Goal: Obtain resource: Download file/media

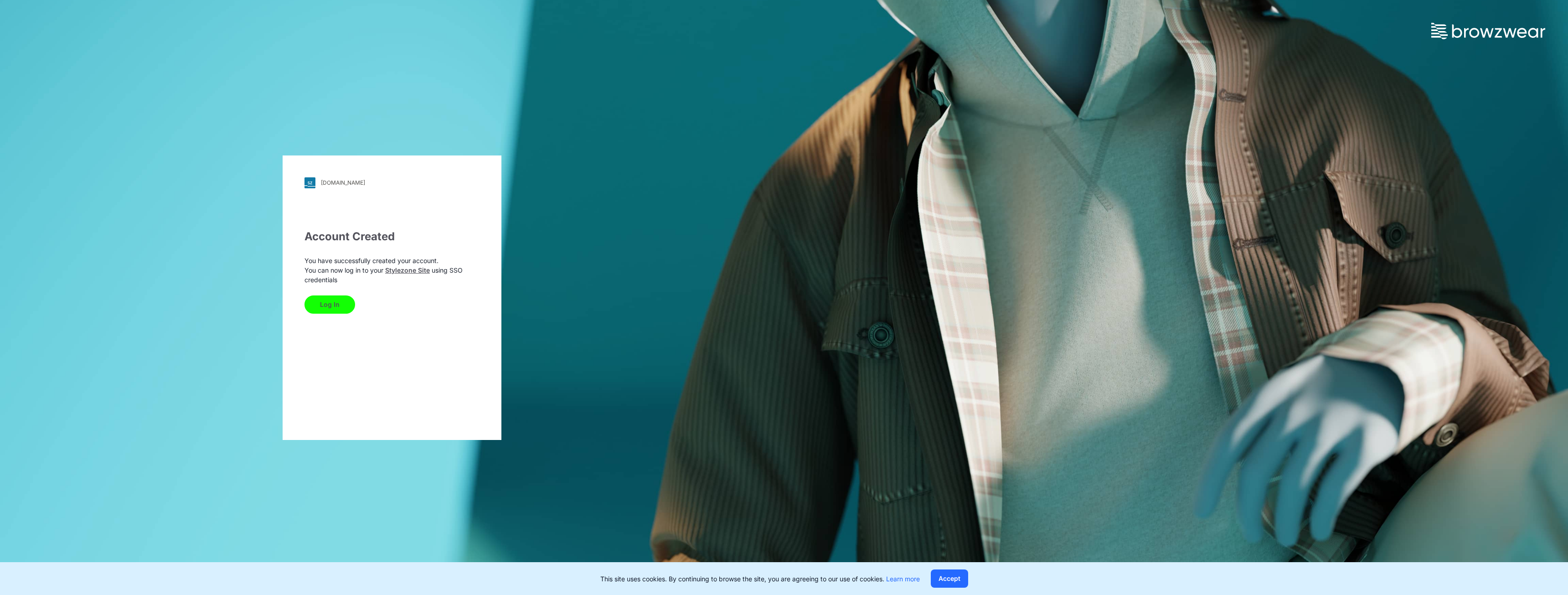
click at [336, 309] on button "Log In" at bounding box center [329, 305] width 51 height 18
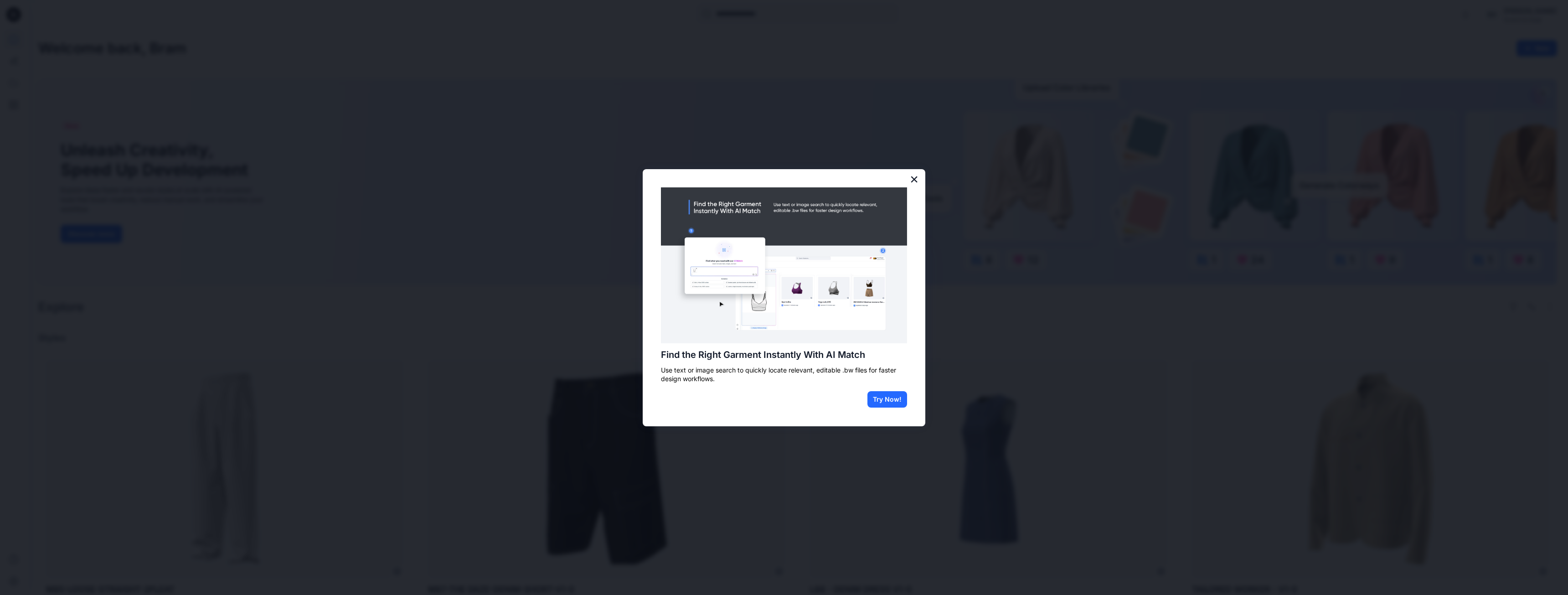
click at [916, 176] on button "×" at bounding box center [914, 179] width 9 height 15
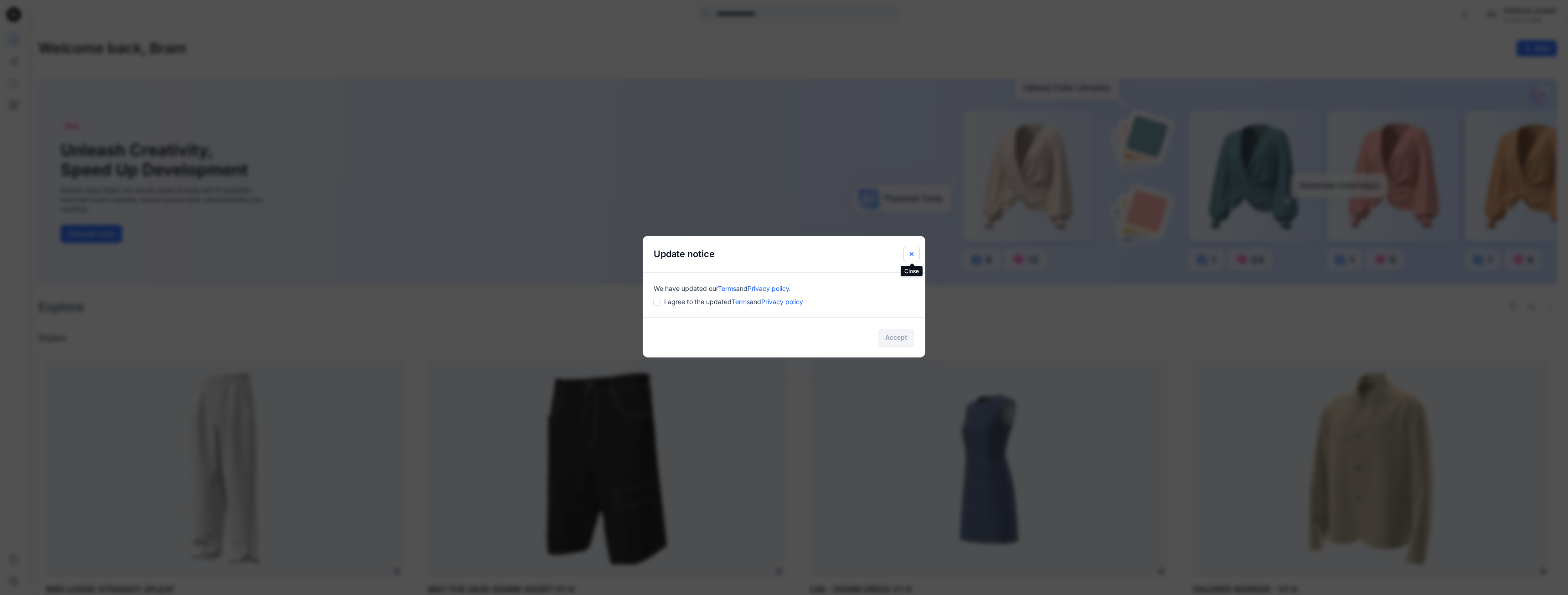
click at [909, 252] on icon "Close" at bounding box center [912, 254] width 7 height 7
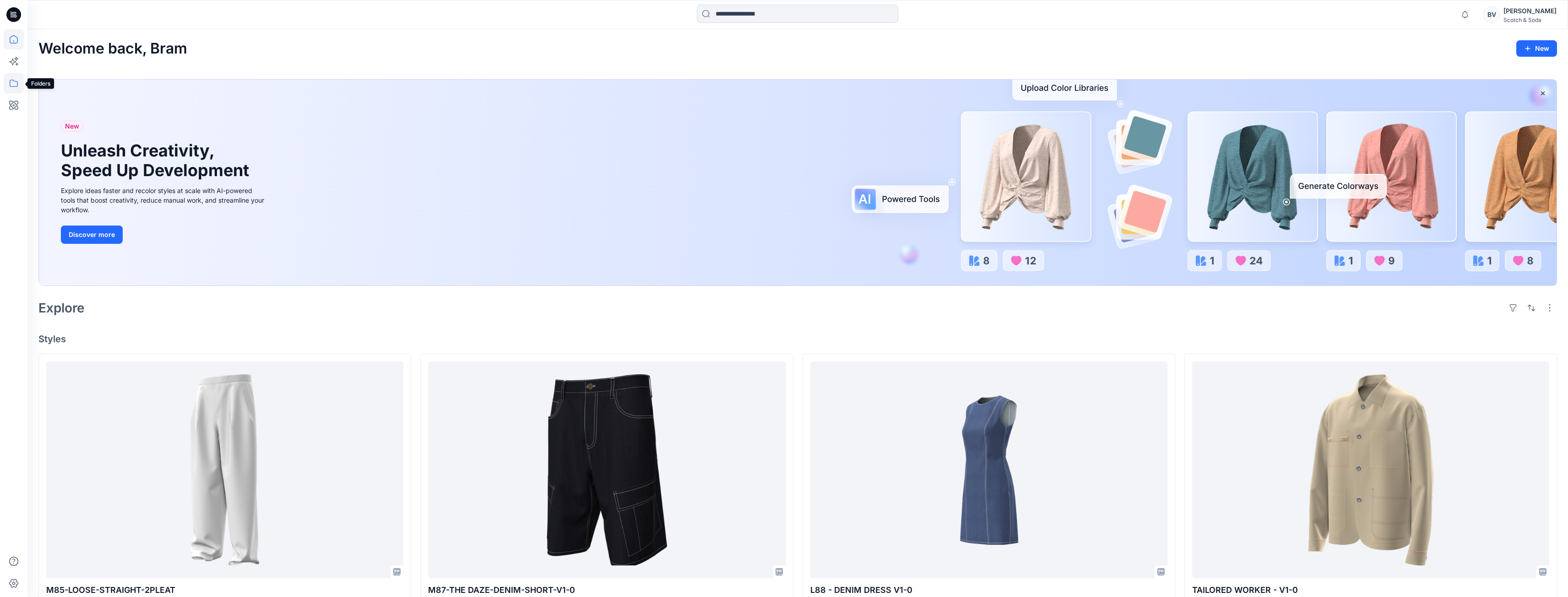
click at [15, 84] on icon at bounding box center [13, 83] width 20 height 20
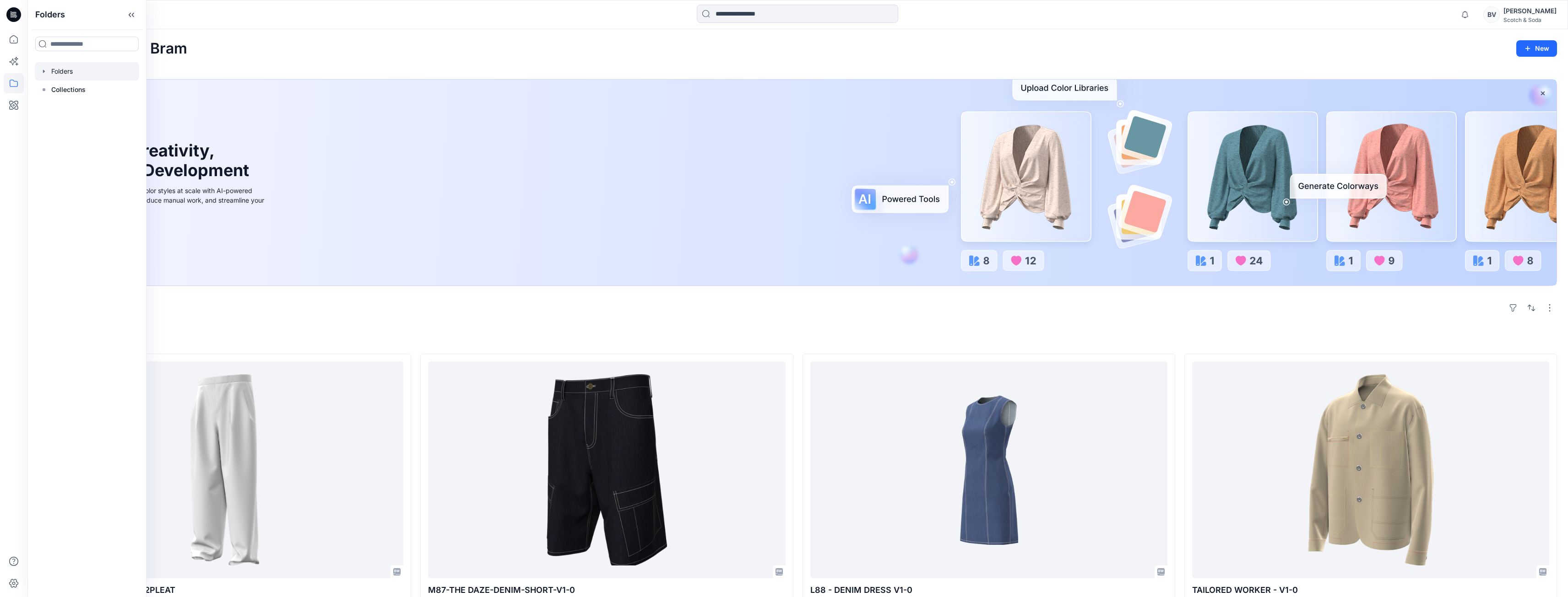
click at [45, 71] on icon "button" at bounding box center [43, 71] width 2 height 3
click at [99, 86] on div at bounding box center [95, 90] width 120 height 18
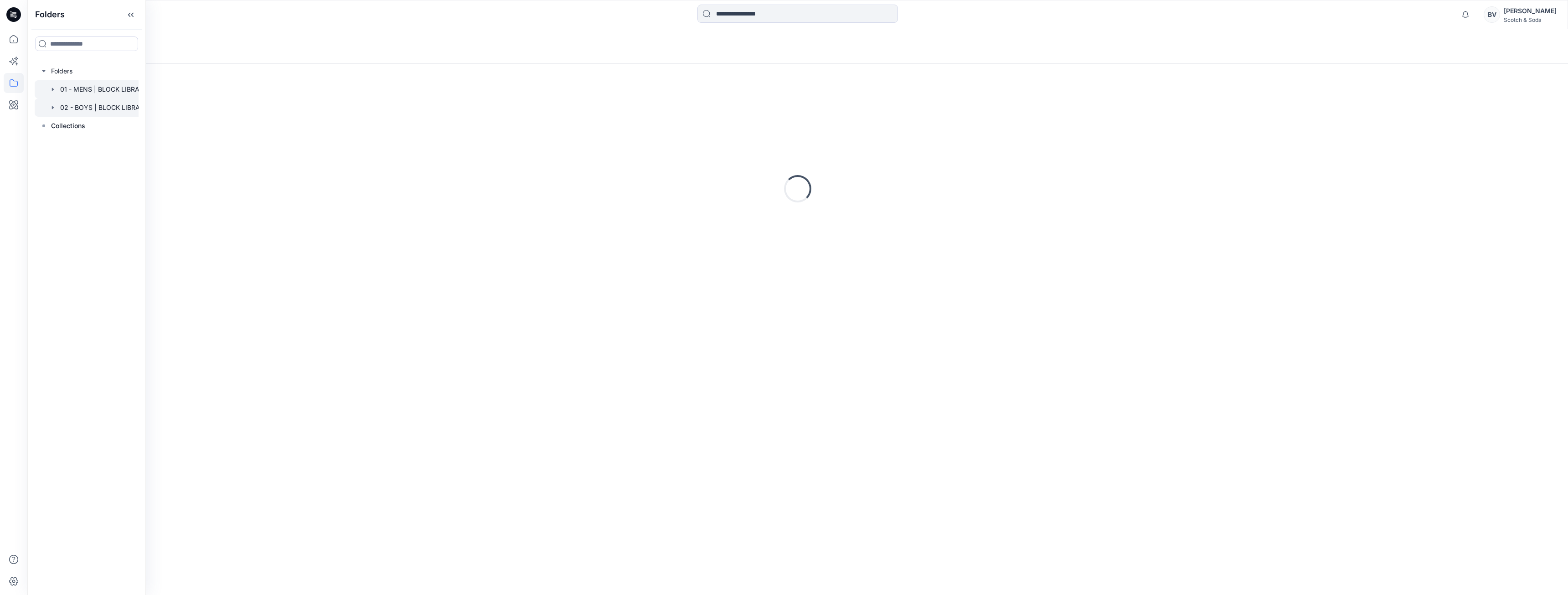
click at [98, 104] on div at bounding box center [94, 108] width 119 height 18
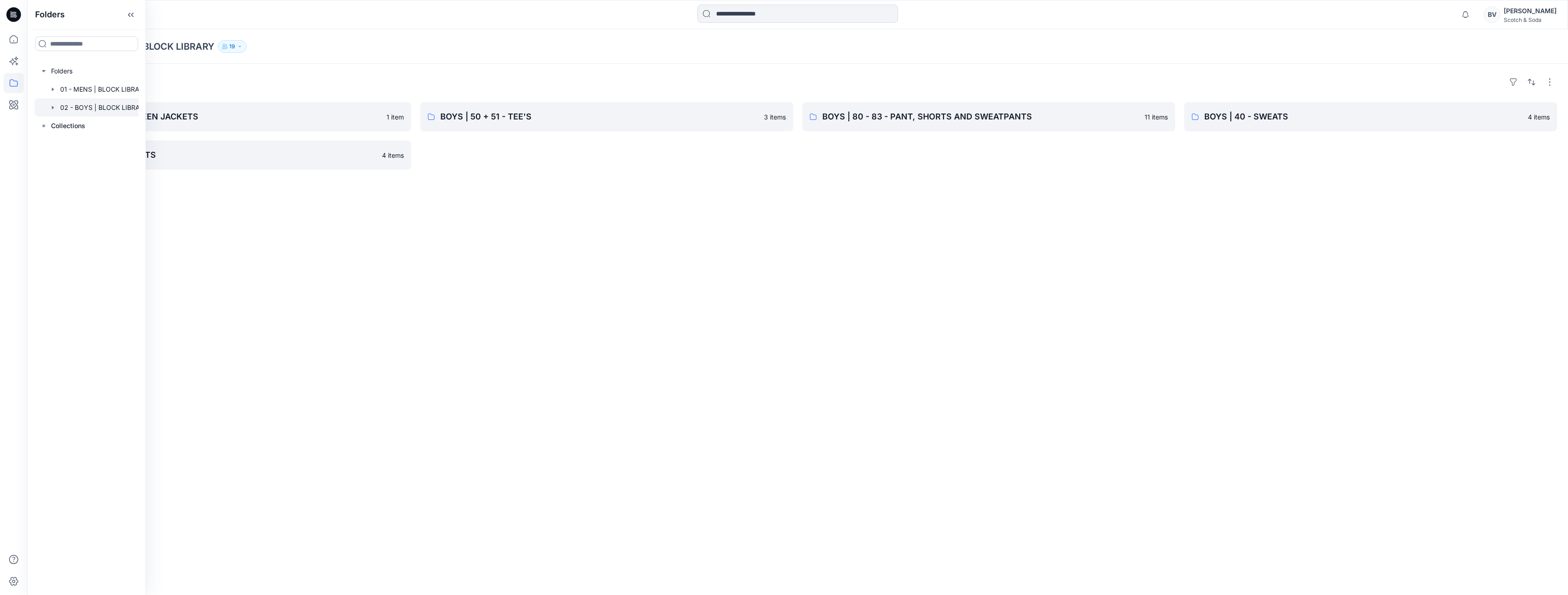
click at [308, 31] on div "Folders 02 - BOYS | BLOCK LIBRARY 19" at bounding box center [797, 46] width 1541 height 35
click at [845, 122] on p "BOYS | 80 - 83 - PANT, SHORTS AND SWEATPANTS" at bounding box center [981, 116] width 317 height 13
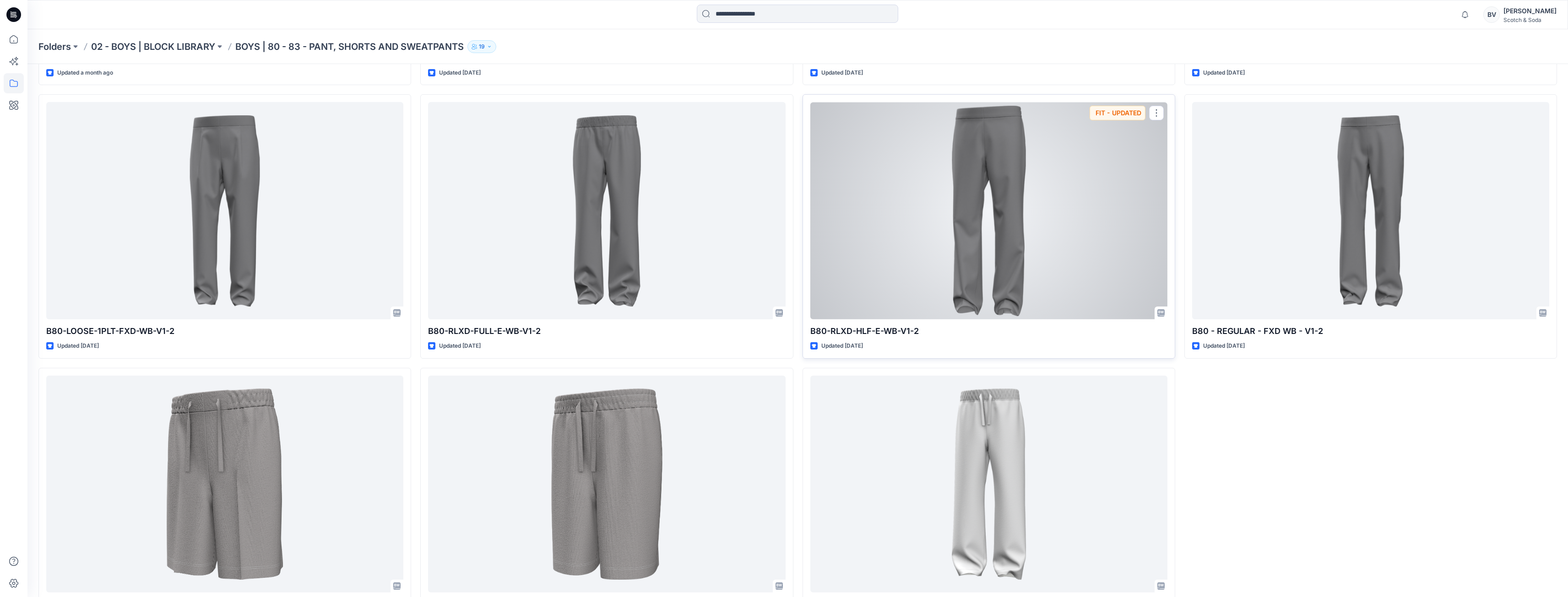
scroll to position [327, 0]
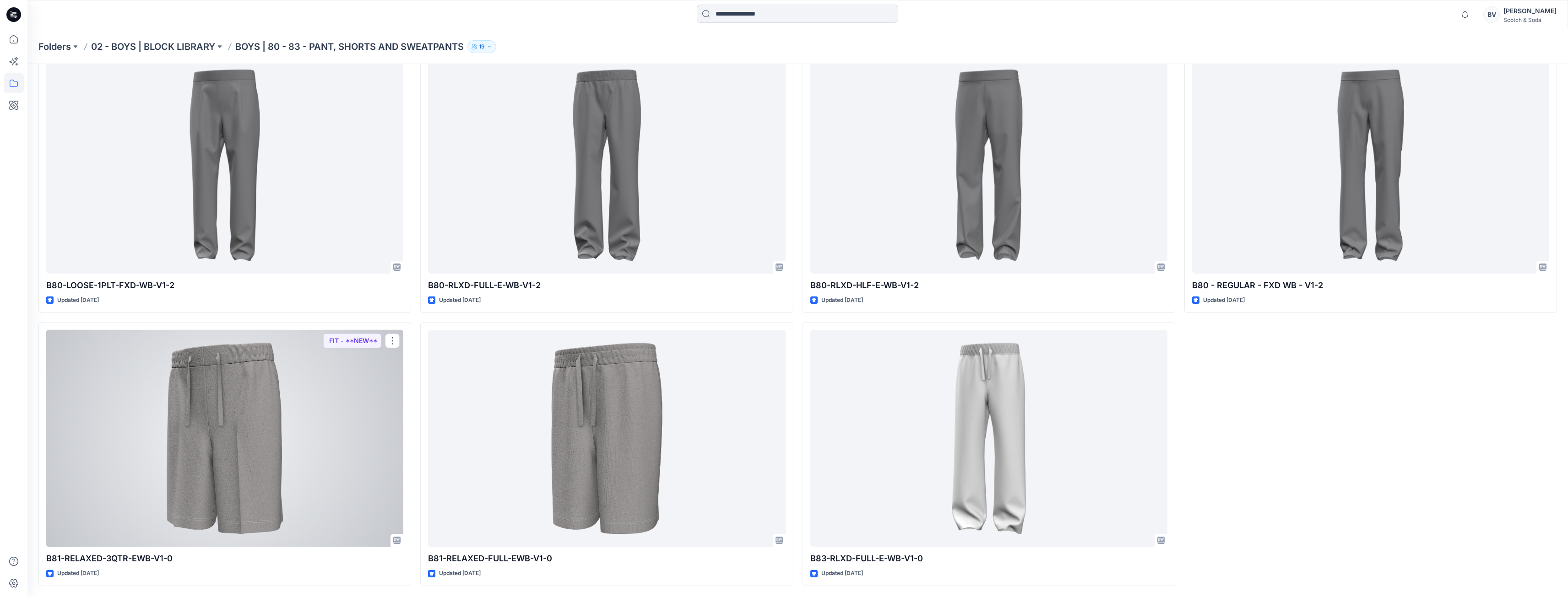
click at [230, 488] on div at bounding box center [225, 439] width 357 height 218
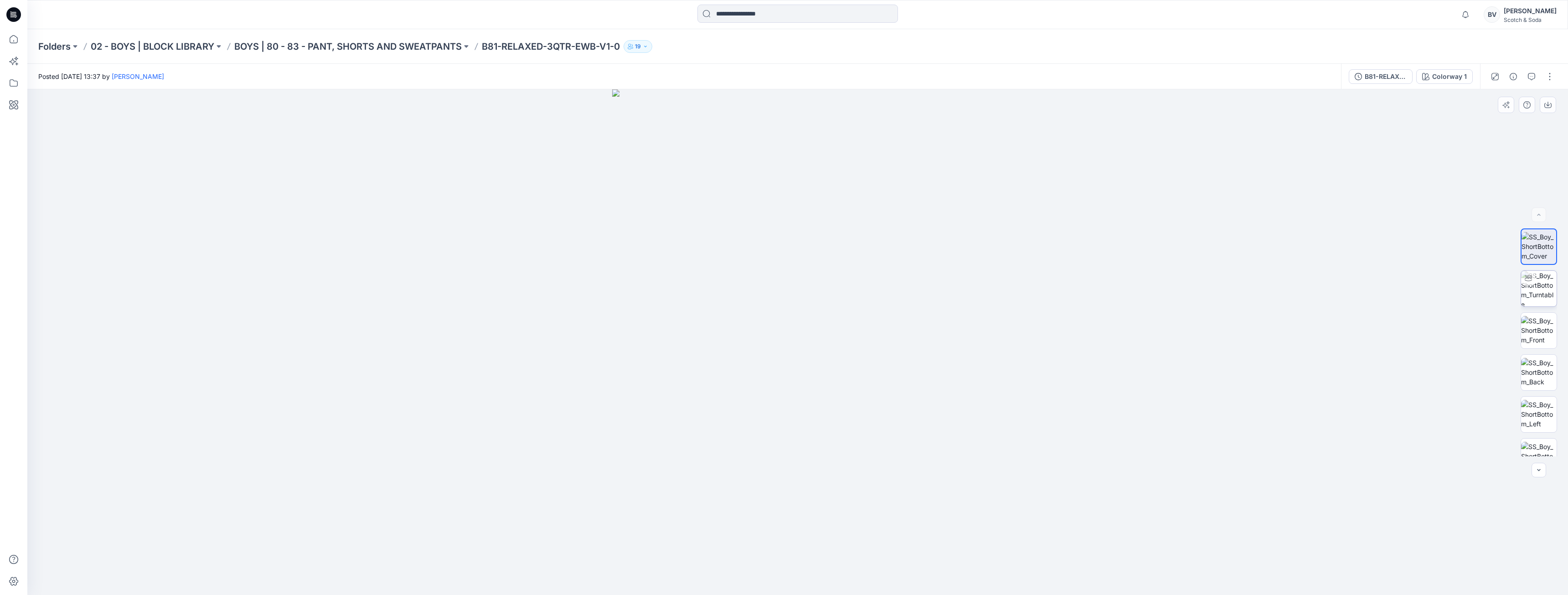
click at [1539, 296] on img at bounding box center [1539, 289] width 35 height 35
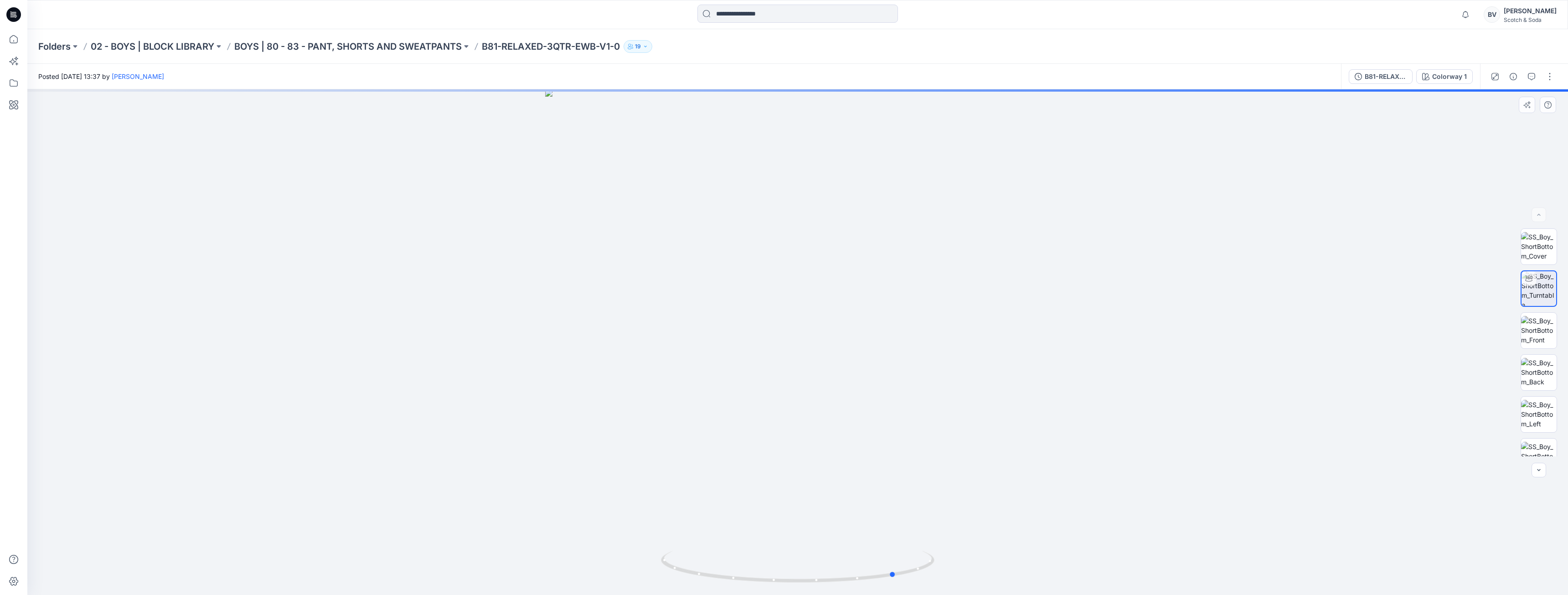
drag, startPoint x: 852, startPoint y: 381, endPoint x: 996, endPoint y: 378, distance: 144.0
click at [996, 378] on div at bounding box center [797, 342] width 1541 height 505
drag, startPoint x: 792, startPoint y: 372, endPoint x: 810, endPoint y: 372, distance: 18.0
click at [810, 372] on div at bounding box center [797, 342] width 1541 height 505
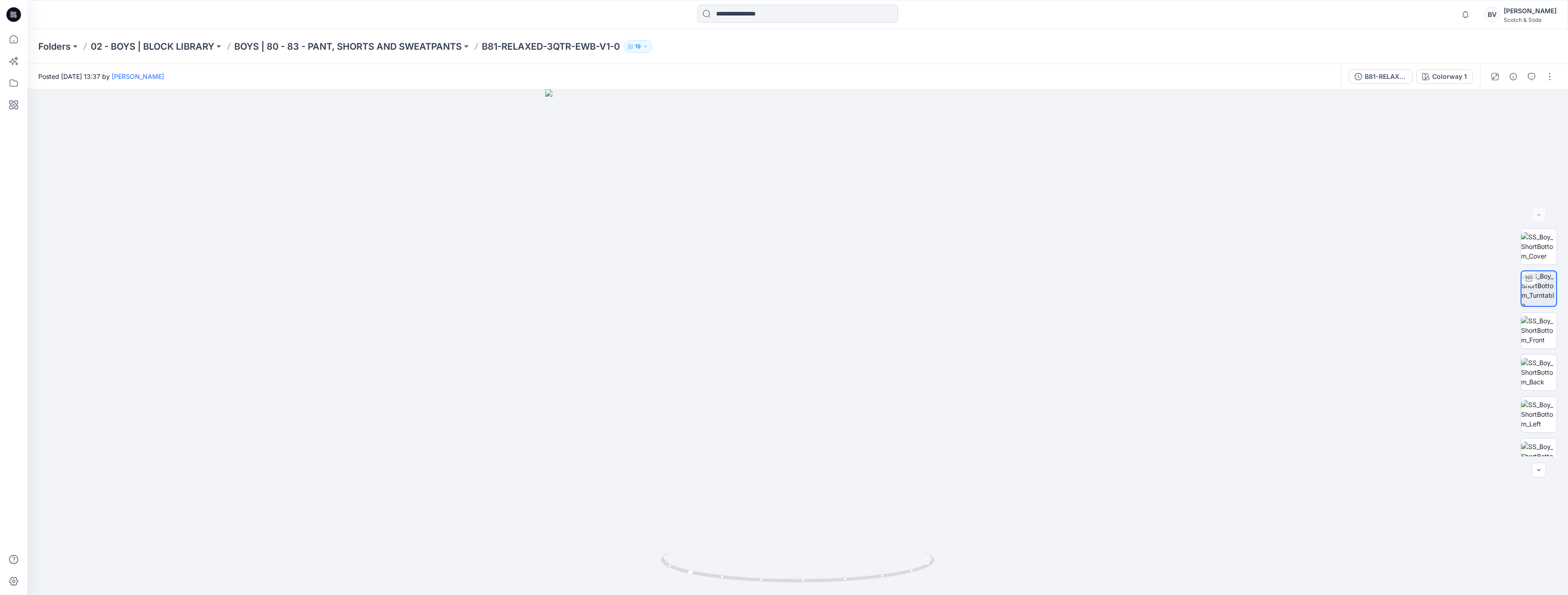
click at [49, 46] on p "Folders" at bounding box center [54, 46] width 32 height 13
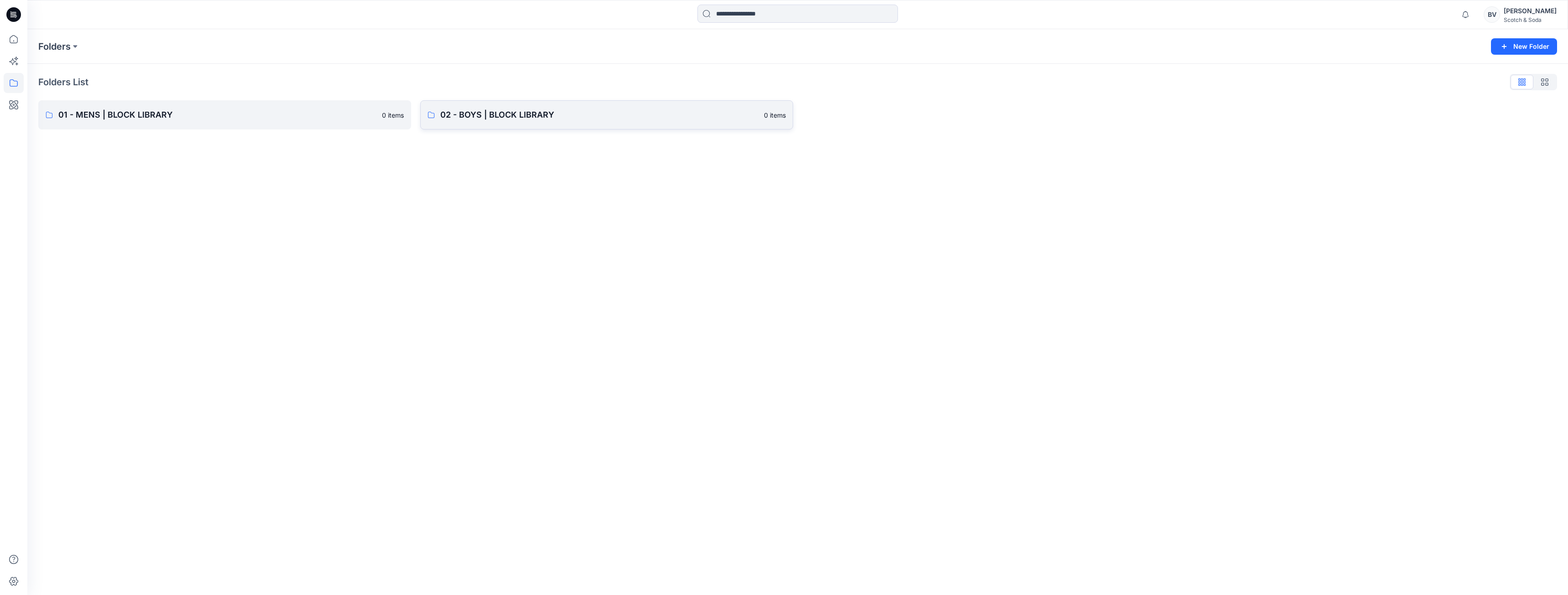
click at [494, 119] on p "02 - BOYS | BLOCK LIBRARY" at bounding box center [599, 114] width 318 height 13
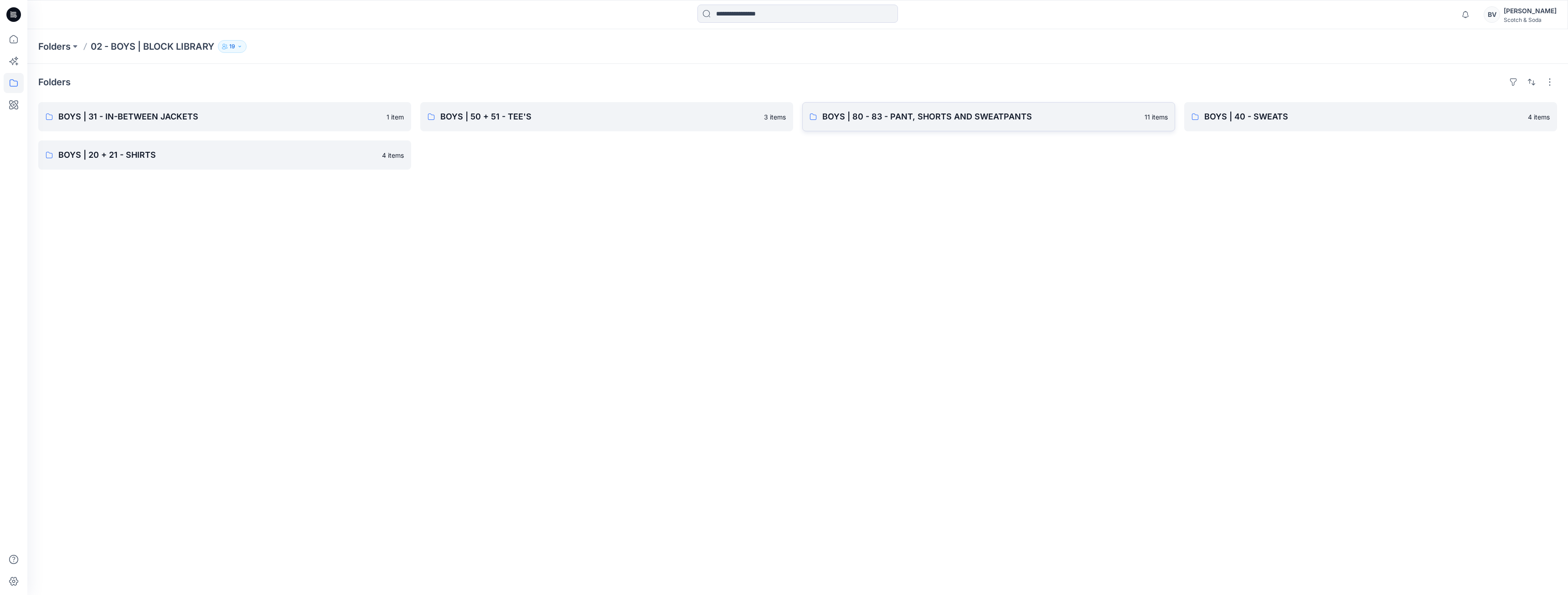
click at [932, 122] on p "BOYS | 80 - 83 - PANT, SHORTS AND SWEATPANTS" at bounding box center [981, 116] width 317 height 13
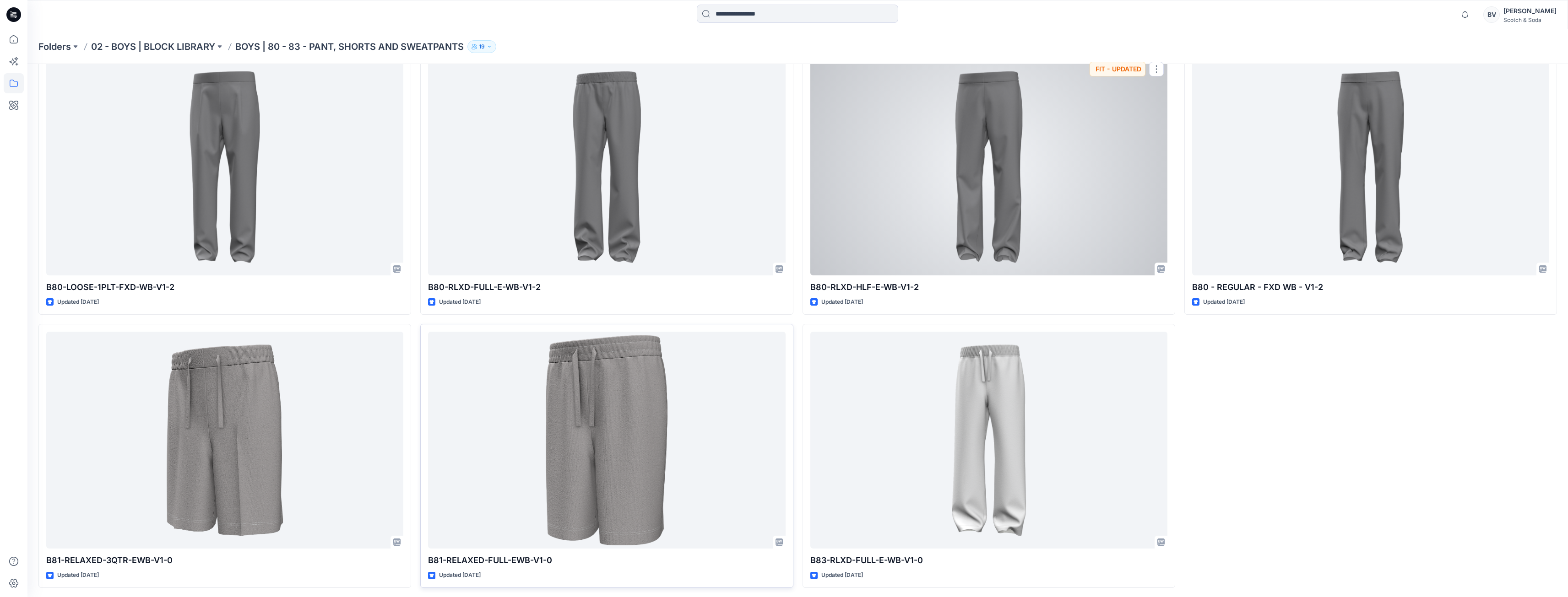
scroll to position [327, 0]
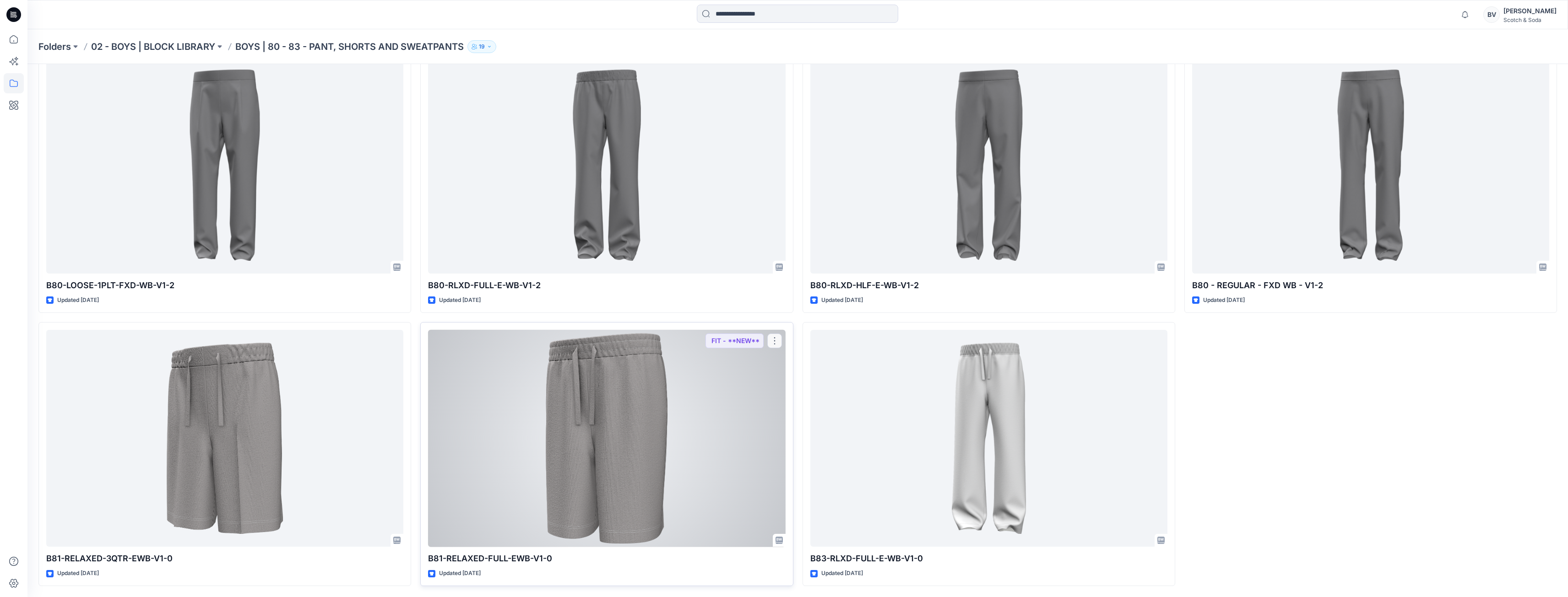
click at [631, 427] on div at bounding box center [606, 439] width 357 height 218
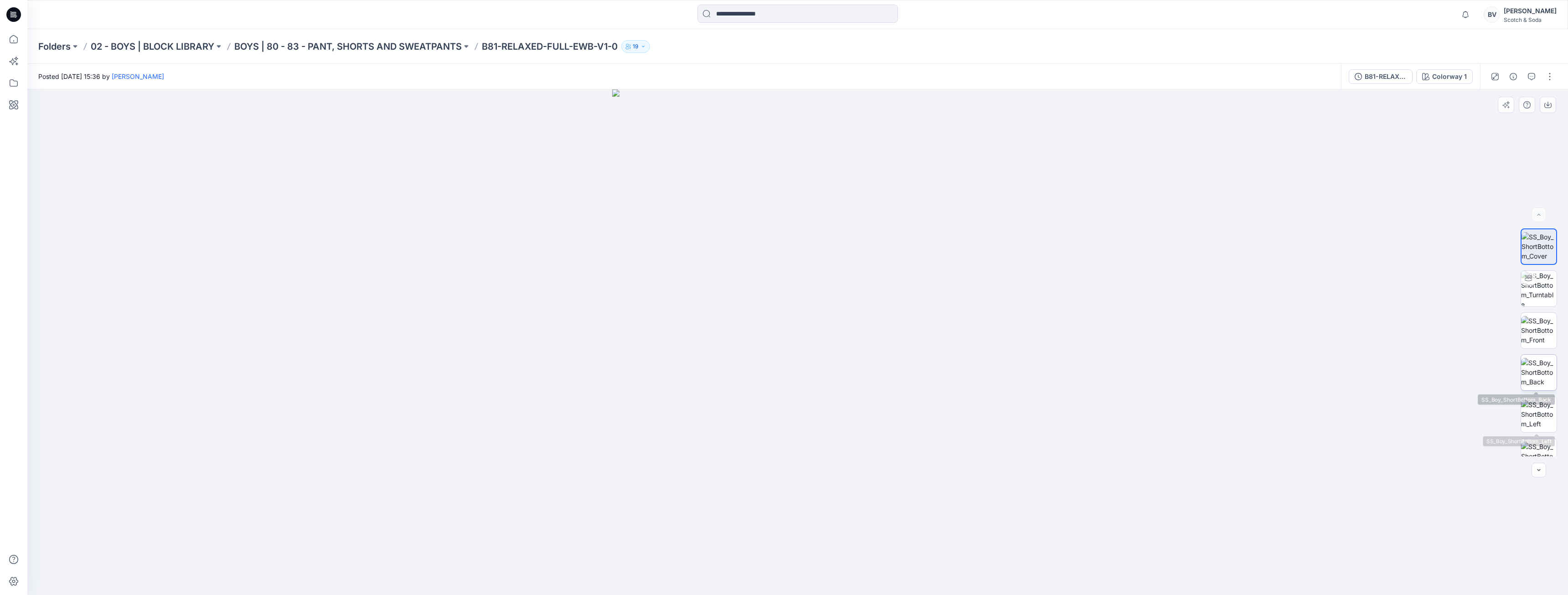
click at [1531, 368] on img at bounding box center [1539, 372] width 35 height 29
click at [1534, 328] on img at bounding box center [1539, 330] width 35 height 29
click at [1538, 364] on img at bounding box center [1539, 372] width 35 height 29
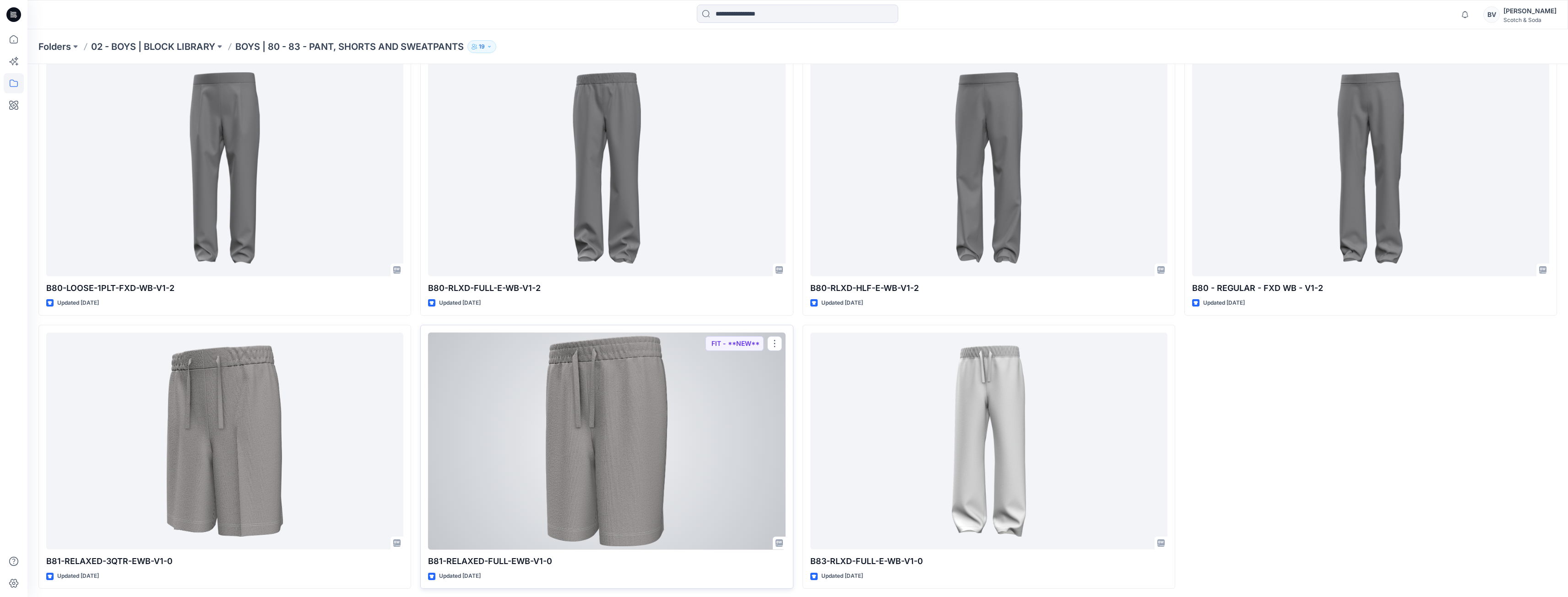
scroll to position [327, 0]
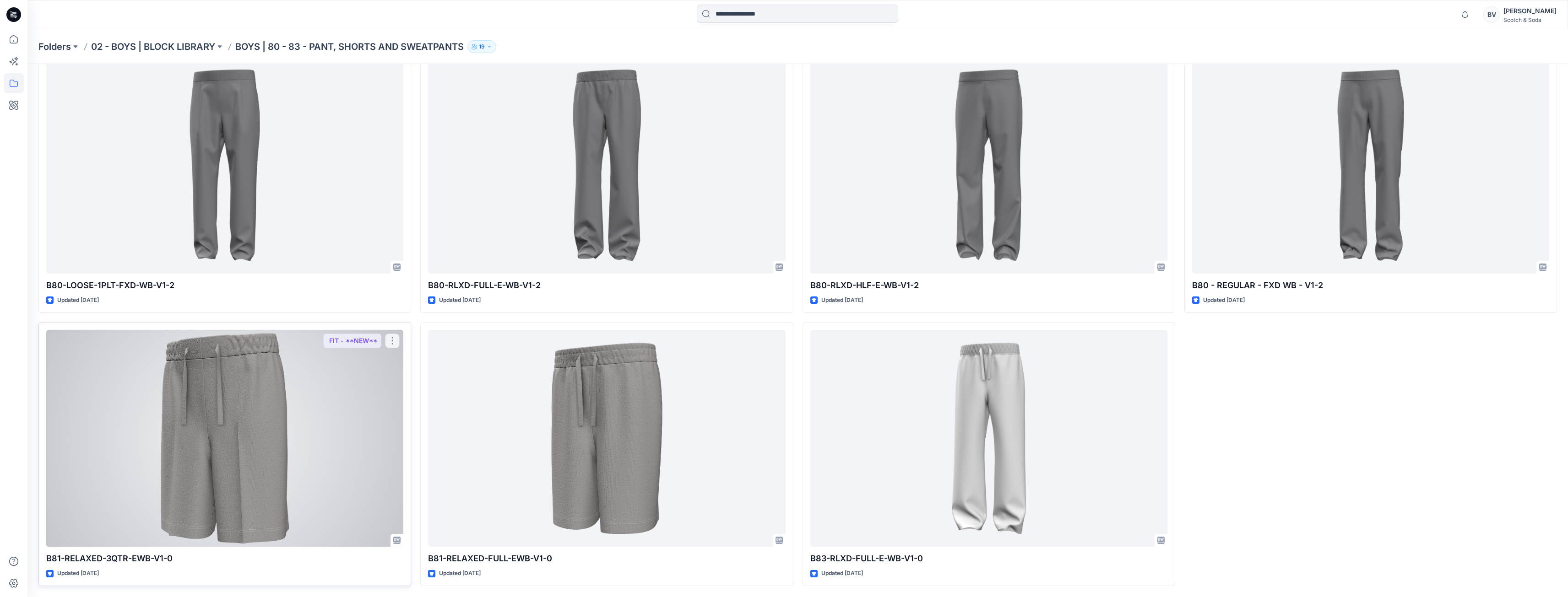
click at [210, 453] on div at bounding box center [225, 439] width 357 height 218
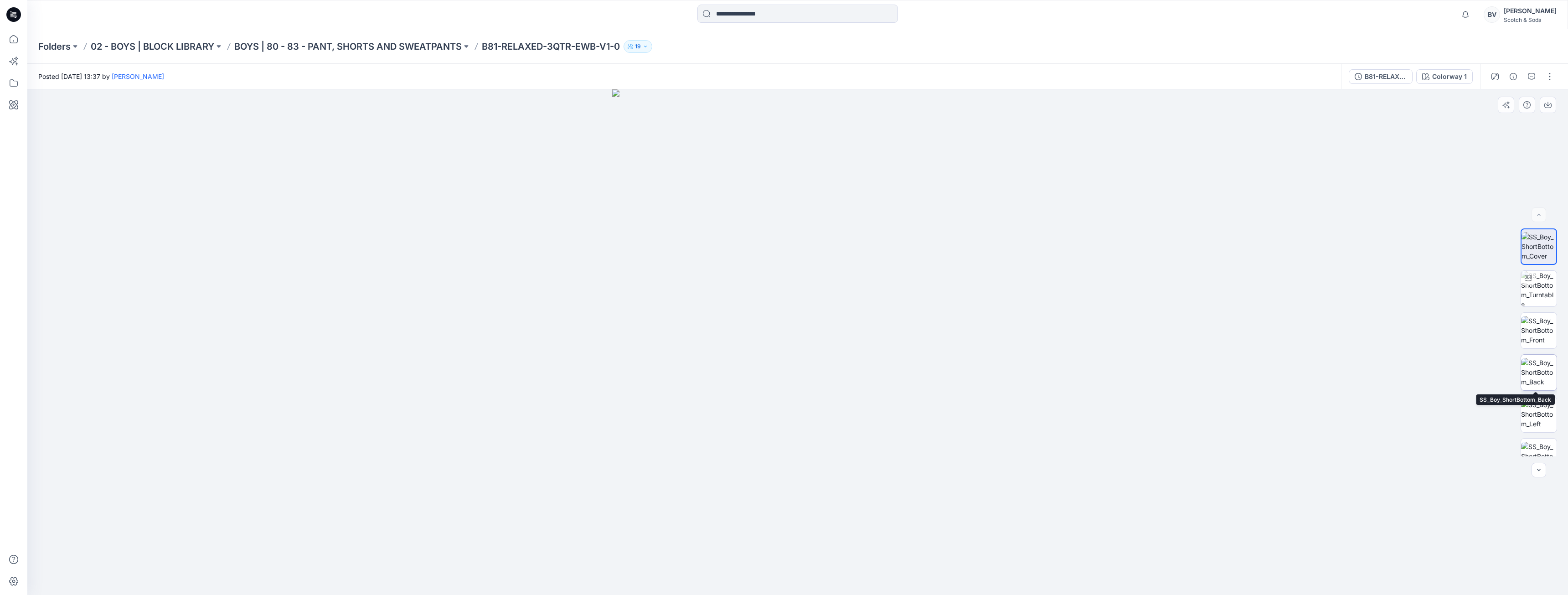
click at [1544, 370] on img at bounding box center [1539, 372] width 35 height 29
click at [1536, 335] on img at bounding box center [1539, 330] width 35 height 29
click at [1535, 371] on img at bounding box center [1539, 372] width 35 height 29
click at [1538, 460] on div at bounding box center [797, 342] width 1541 height 505
click at [1539, 466] on button "button" at bounding box center [1539, 470] width 15 height 15
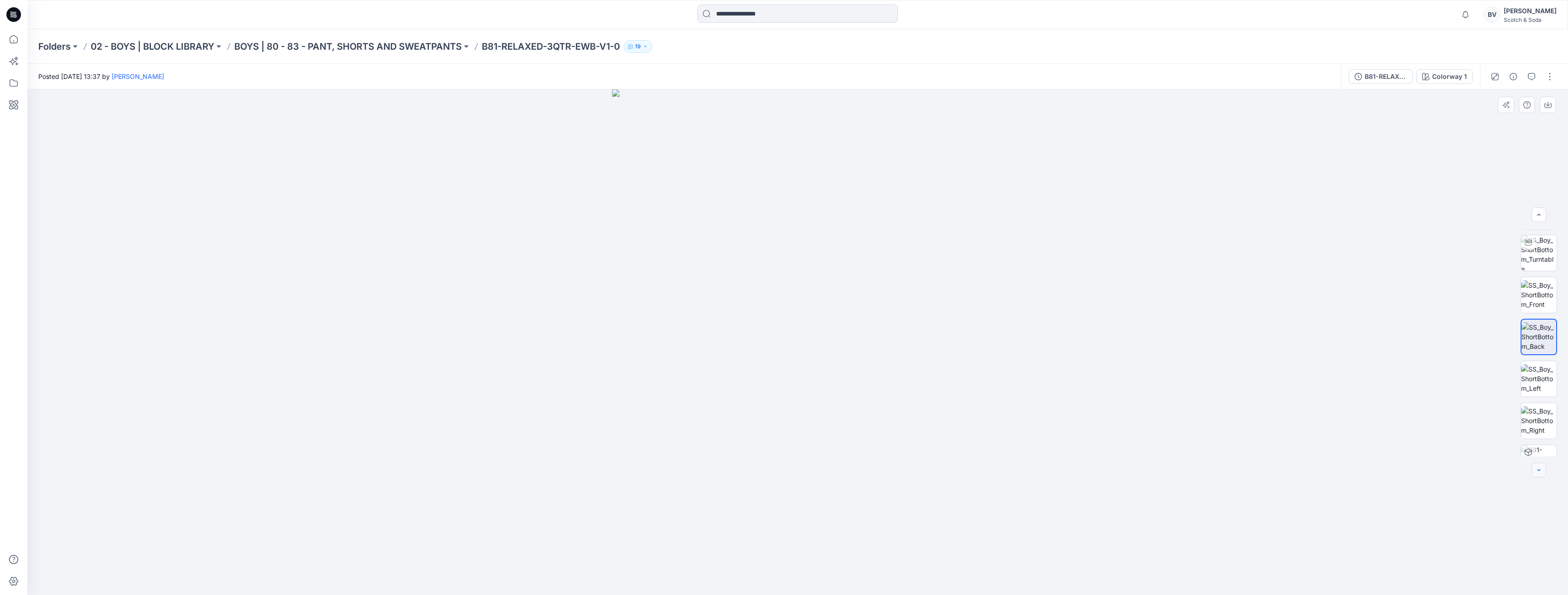
click at [1539, 467] on icon "button" at bounding box center [1539, 470] width 7 height 7
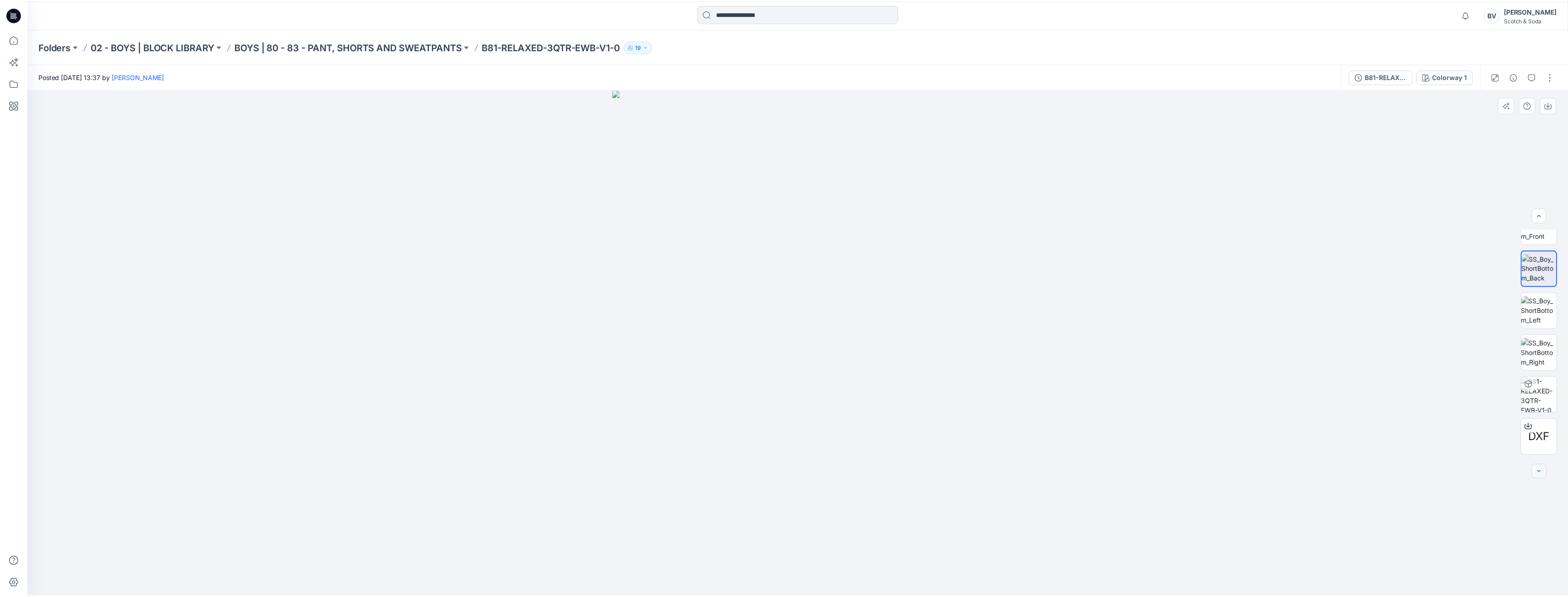
scroll to position [107, 0]
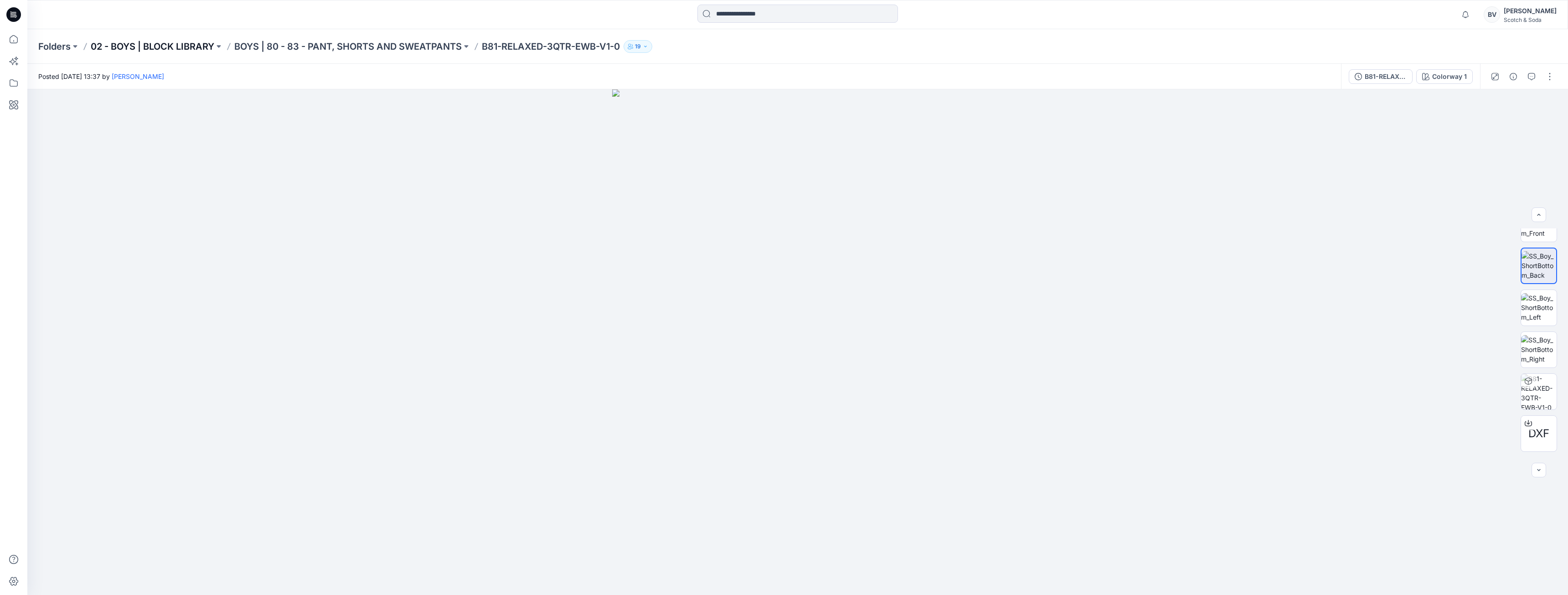
click at [208, 48] on p "02 - BOYS | BLOCK LIBRARY" at bounding box center [152, 46] width 124 height 13
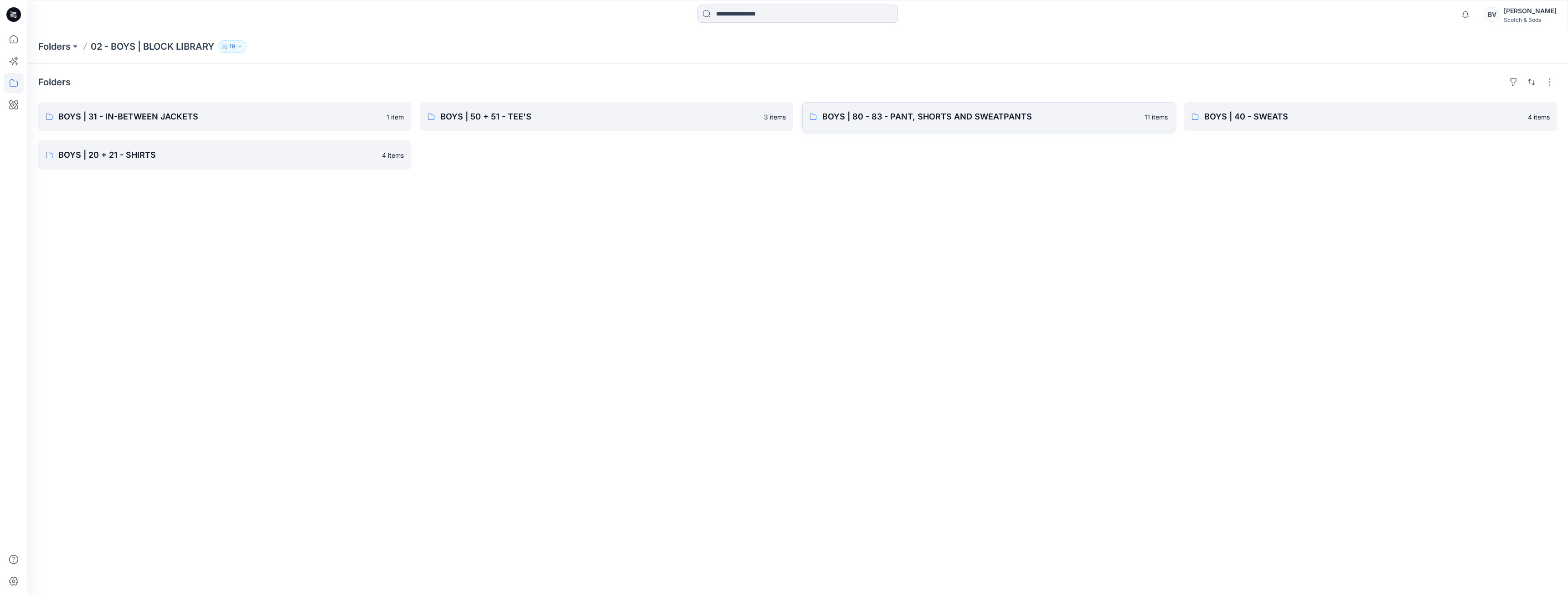
click at [895, 119] on p "BOYS | 80 - 83 - PANT, SHORTS AND SWEATPANTS" at bounding box center [981, 116] width 317 height 13
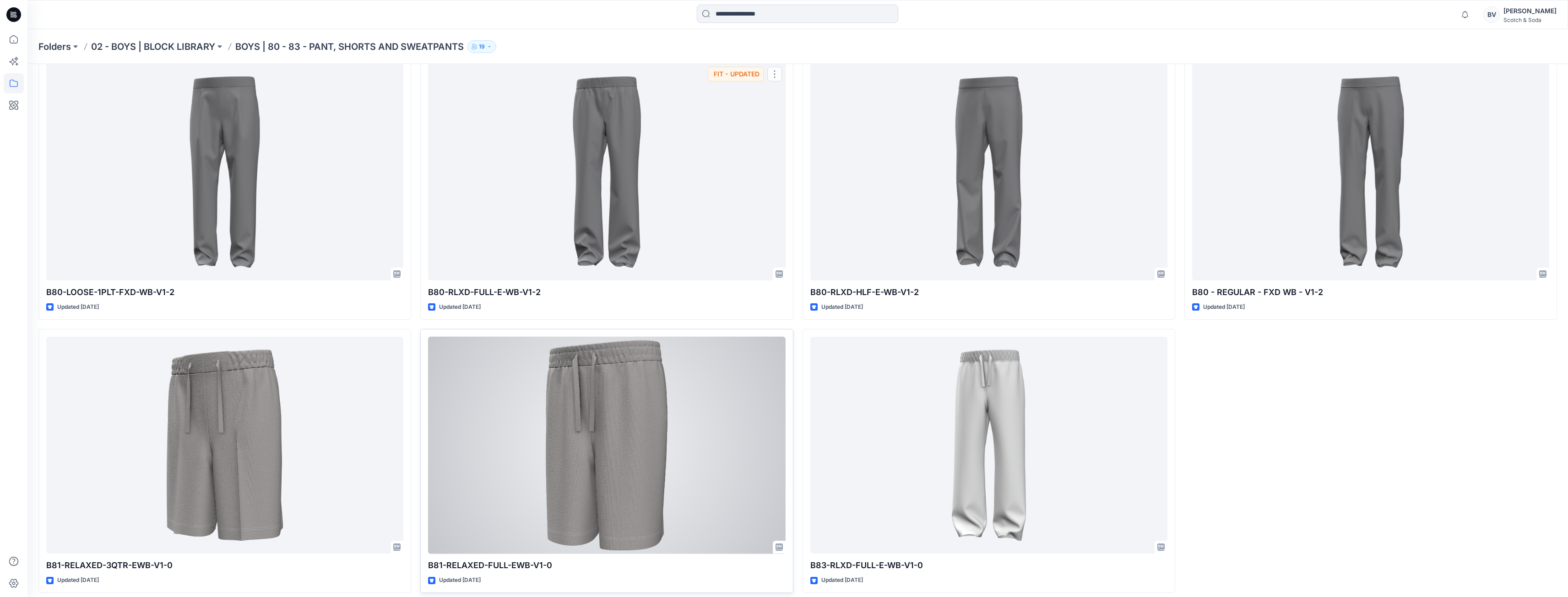
scroll to position [327, 0]
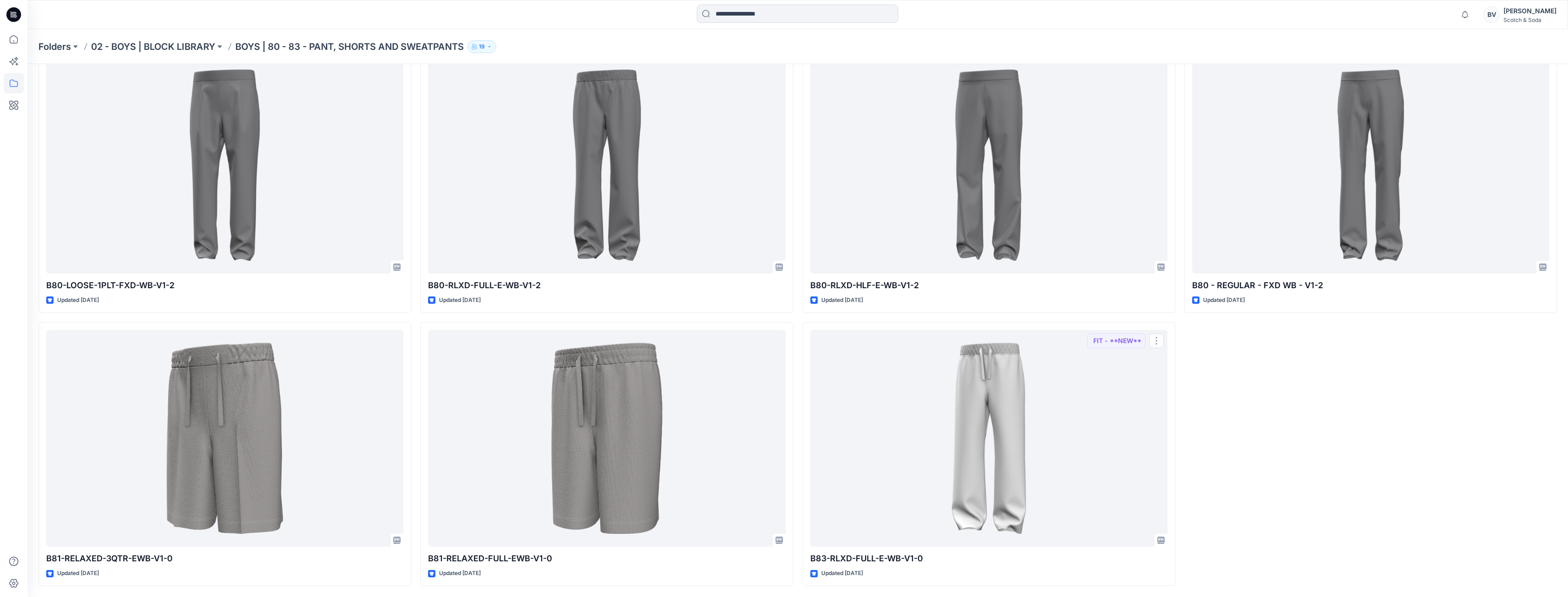
click at [1243, 359] on div "B80-LOOSE-1PLT-HLF-E-WB-V1-2 Updated [DATE] B80 - REGULAR - FXD WB - V1-2 Updat…" at bounding box center [1371, 180] width 373 height 811
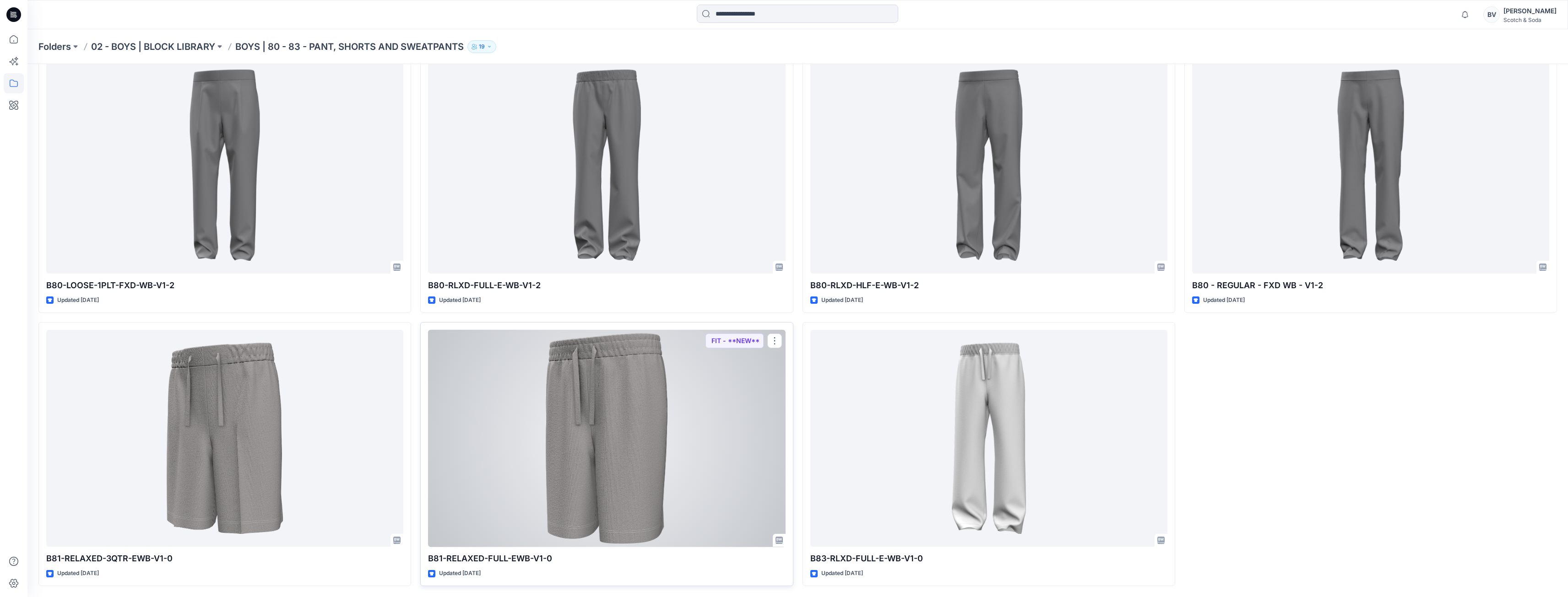
click at [725, 421] on div at bounding box center [606, 439] width 357 height 218
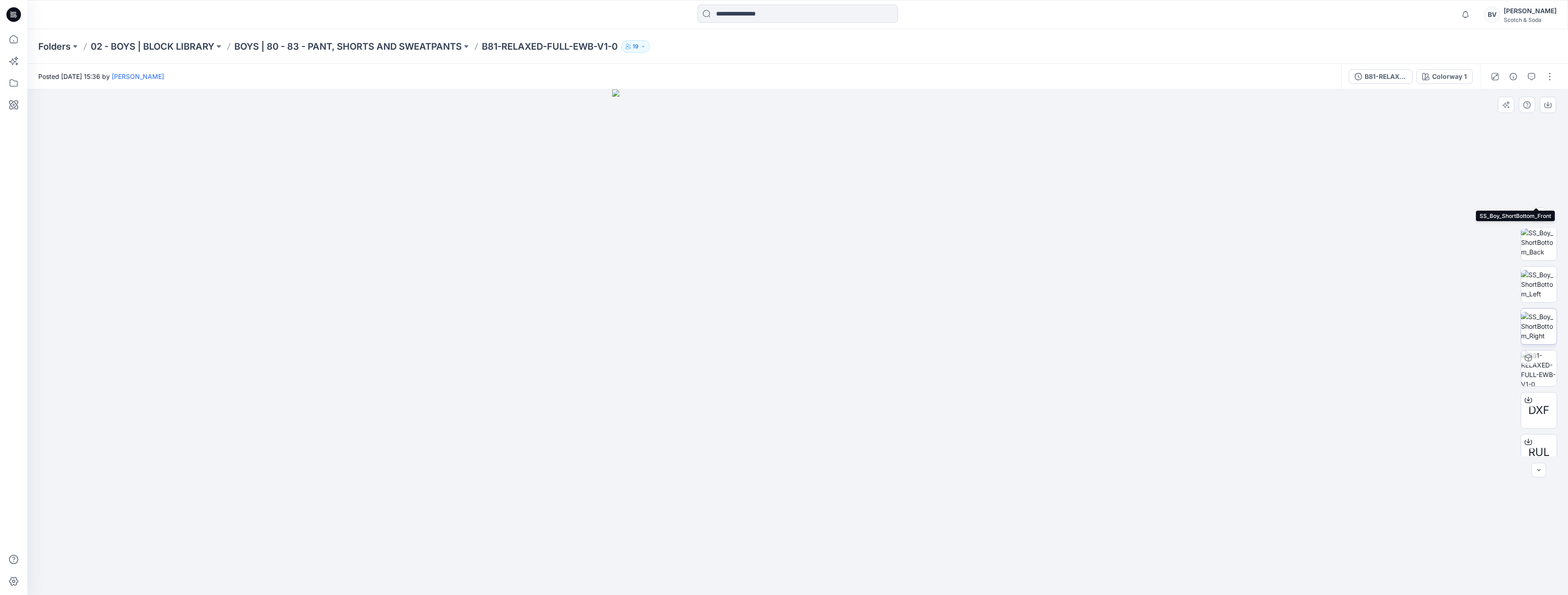
scroll to position [144, 0]
click at [1543, 392] on span "DXF" at bounding box center [1539, 396] width 21 height 16
click at [1542, 430] on span "RUL" at bounding box center [1539, 438] width 21 height 16
drag, startPoint x: 947, startPoint y: 51, endPoint x: 935, endPoint y: 46, distance: 13.0
click at [947, 51] on div "Folders 02 - BOYS | BLOCK LIBRARY BOYS | 80 - 83 - PANT, SHORTS AND SWEATPANTS …" at bounding box center [762, 46] width 1447 height 13
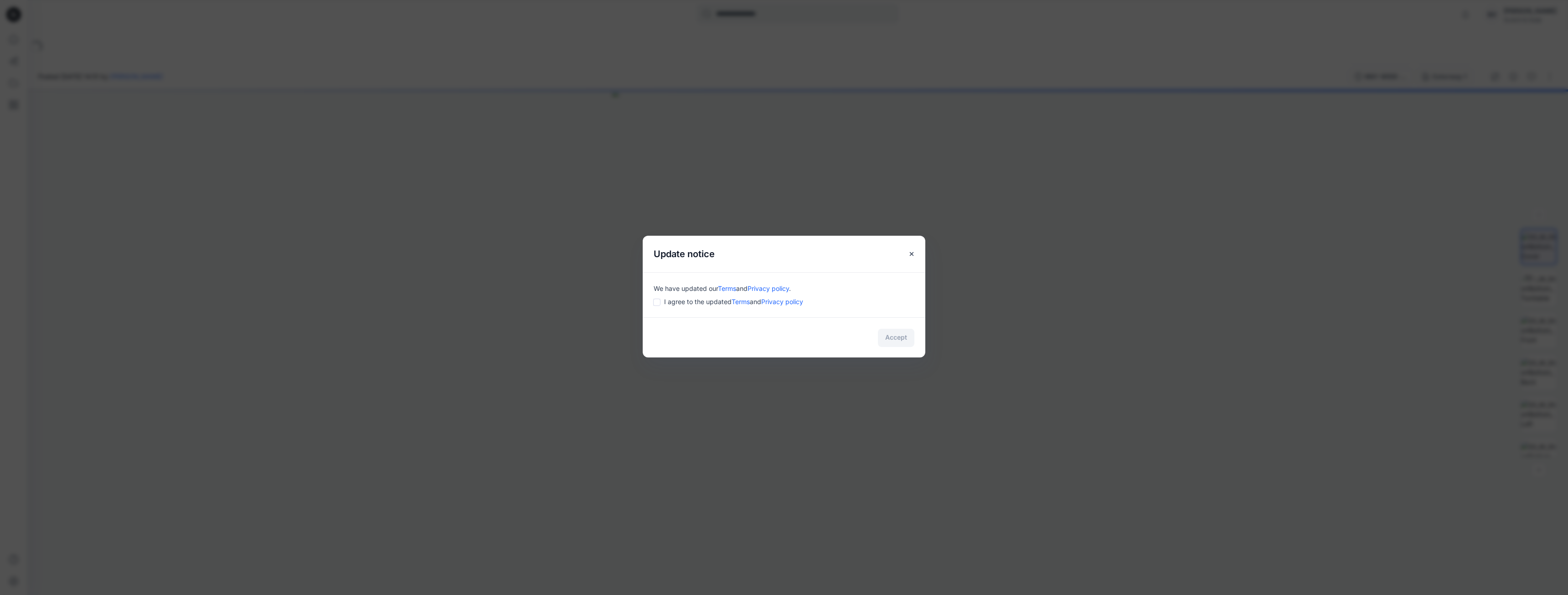
click at [682, 301] on span "I agree to the updated Terms and Privacy policy" at bounding box center [733, 301] width 139 height 10
click at [883, 334] on button "Accept" at bounding box center [896, 338] width 37 height 18
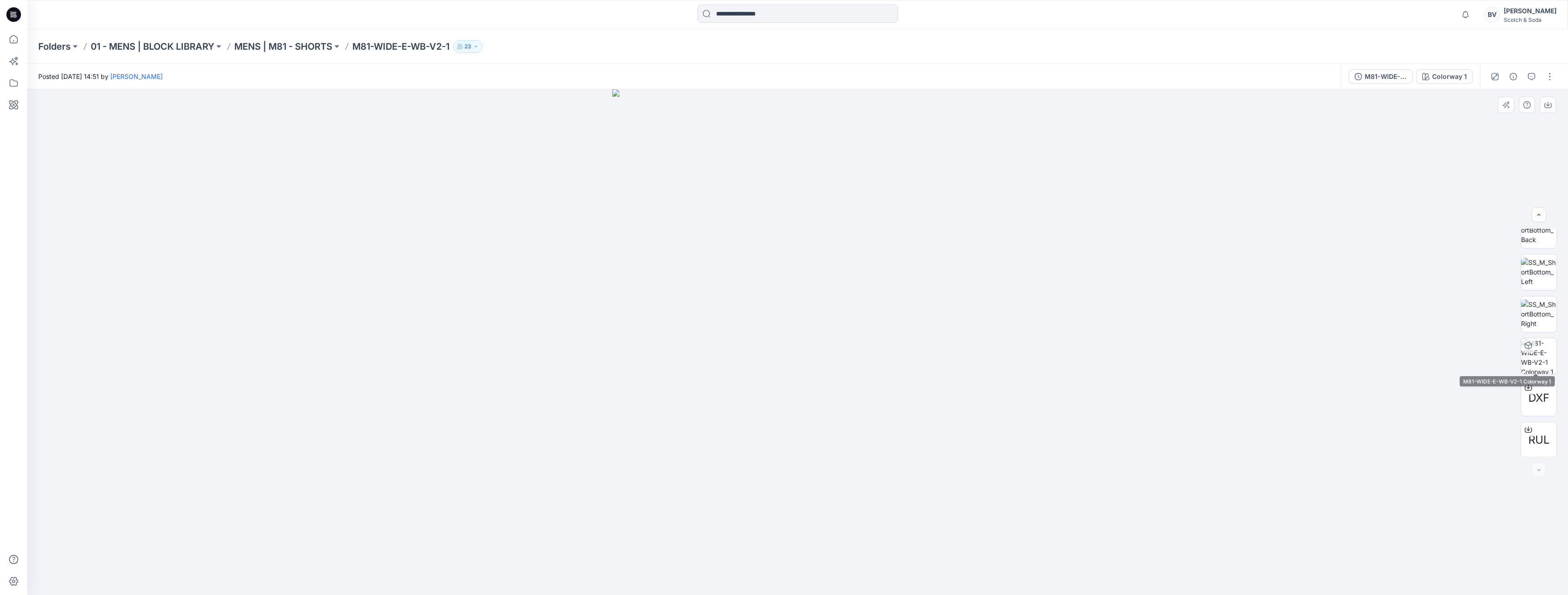
scroll to position [144, 0]
click at [1538, 394] on span "DXF" at bounding box center [1539, 396] width 21 height 16
click at [1536, 431] on span "RUL" at bounding box center [1539, 438] width 21 height 16
click at [1126, 152] on div at bounding box center [797, 342] width 1541 height 505
click at [12, 37] on icon at bounding box center [13, 39] width 20 height 20
